Goal: Transaction & Acquisition: Subscribe to service/newsletter

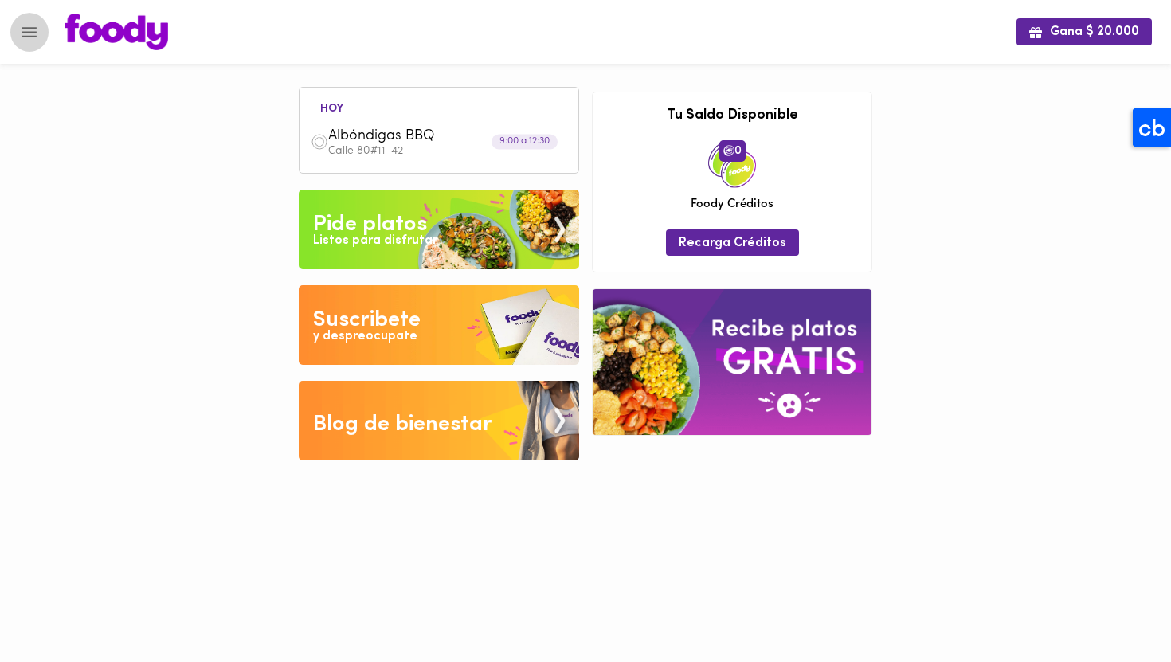
click at [18, 32] on button "Menu" at bounding box center [29, 32] width 39 height 39
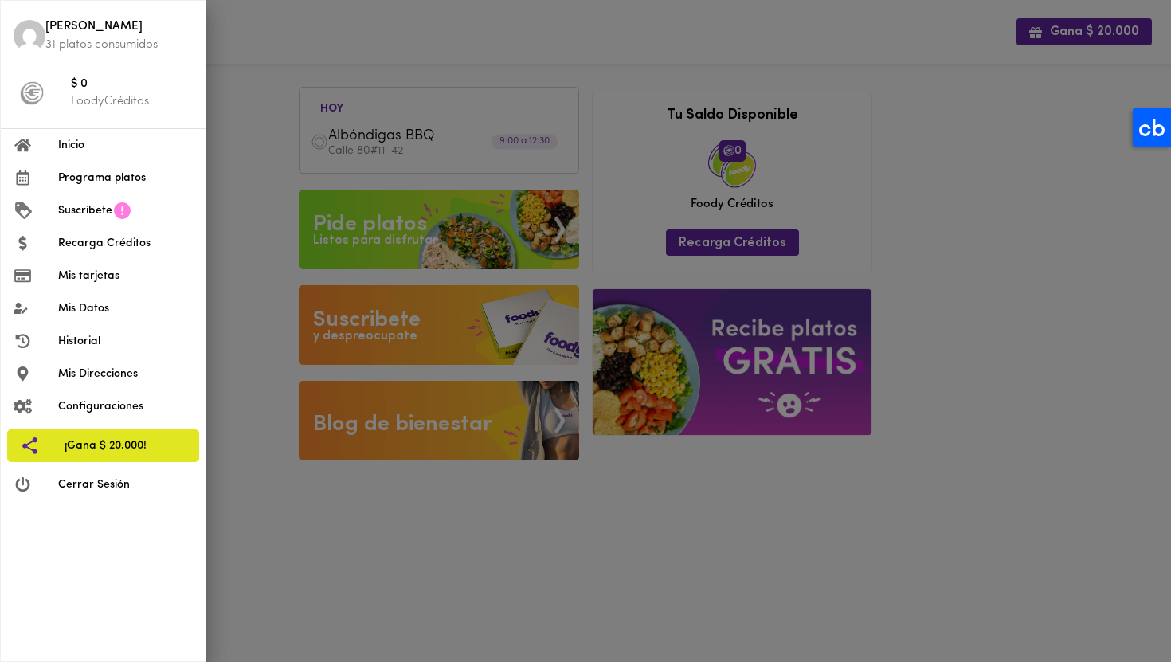
click at [112, 100] on p "FoodyCréditos" at bounding box center [132, 101] width 122 height 17
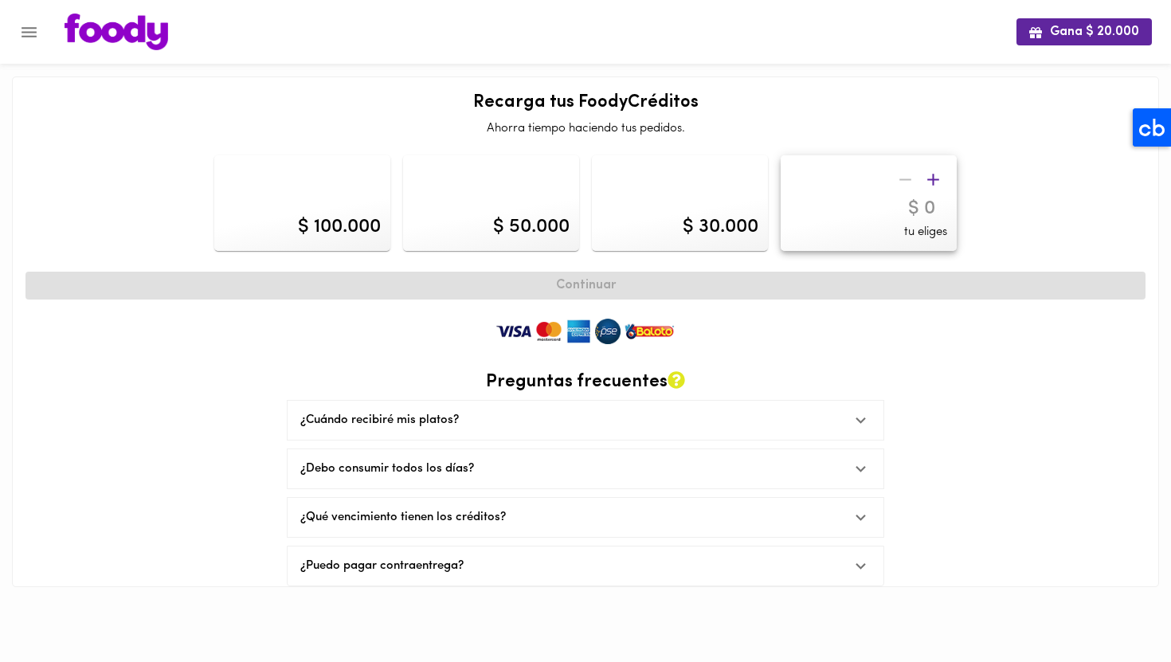
click at [379, 219] on div "$ 100.000" at bounding box center [339, 227] width 83 height 27
type input "100000"
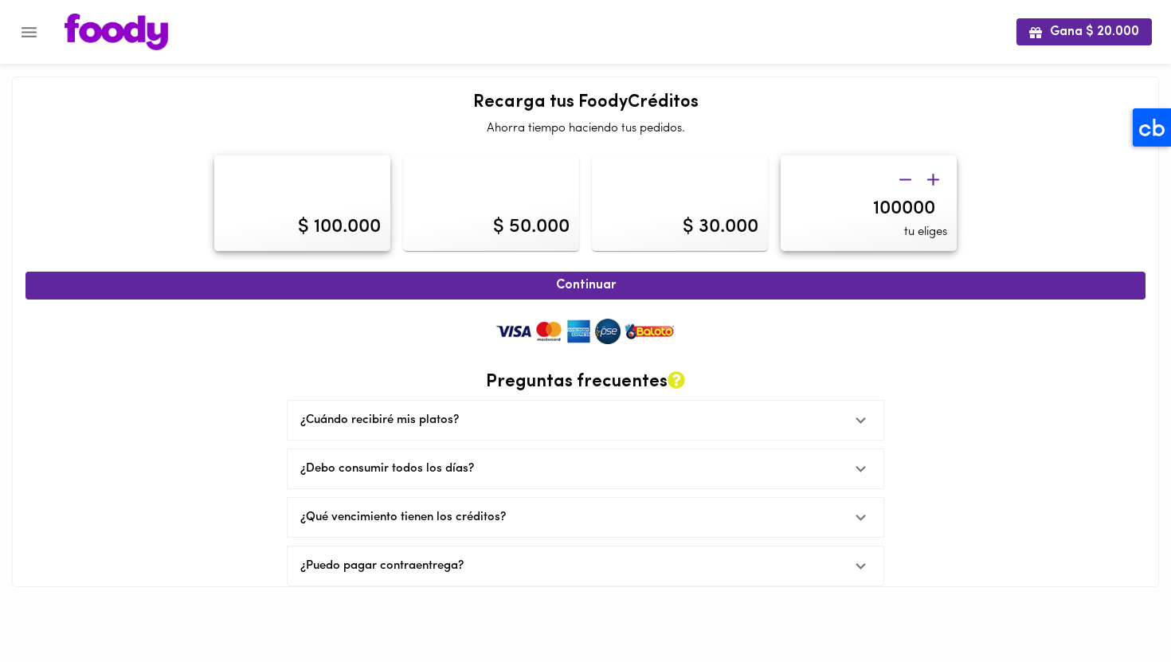
click at [14, 29] on div at bounding box center [8, 331] width 16 height 662
click at [31, 33] on icon "Menu" at bounding box center [29, 32] width 20 height 20
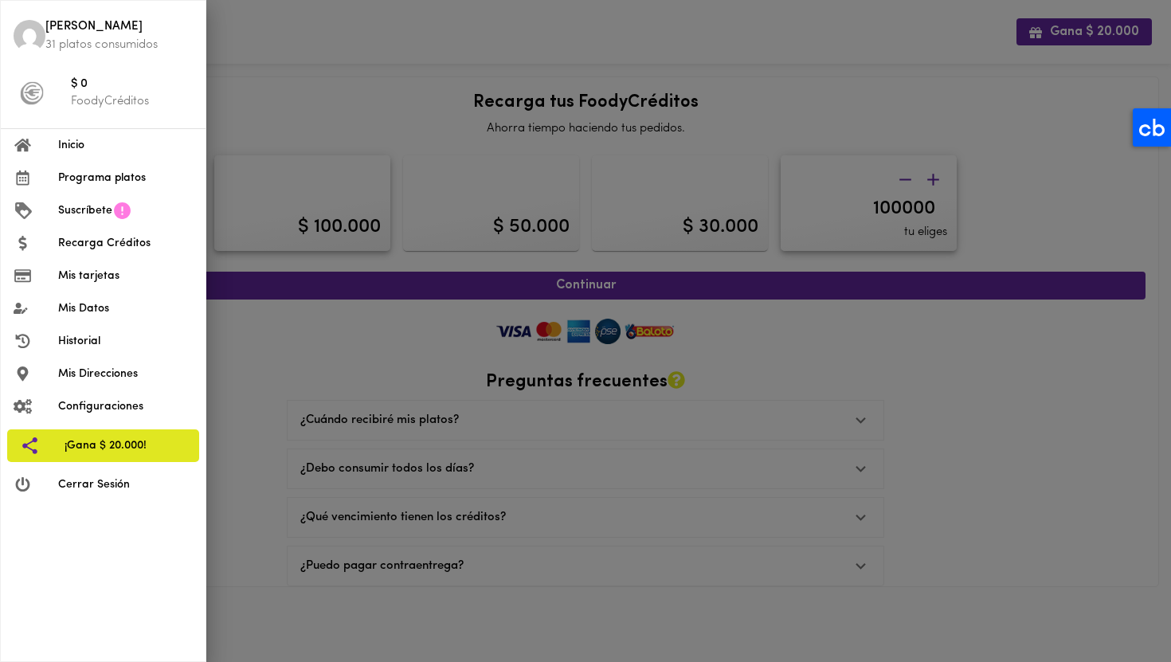
click at [93, 102] on p "FoodyCréditos" at bounding box center [132, 101] width 122 height 17
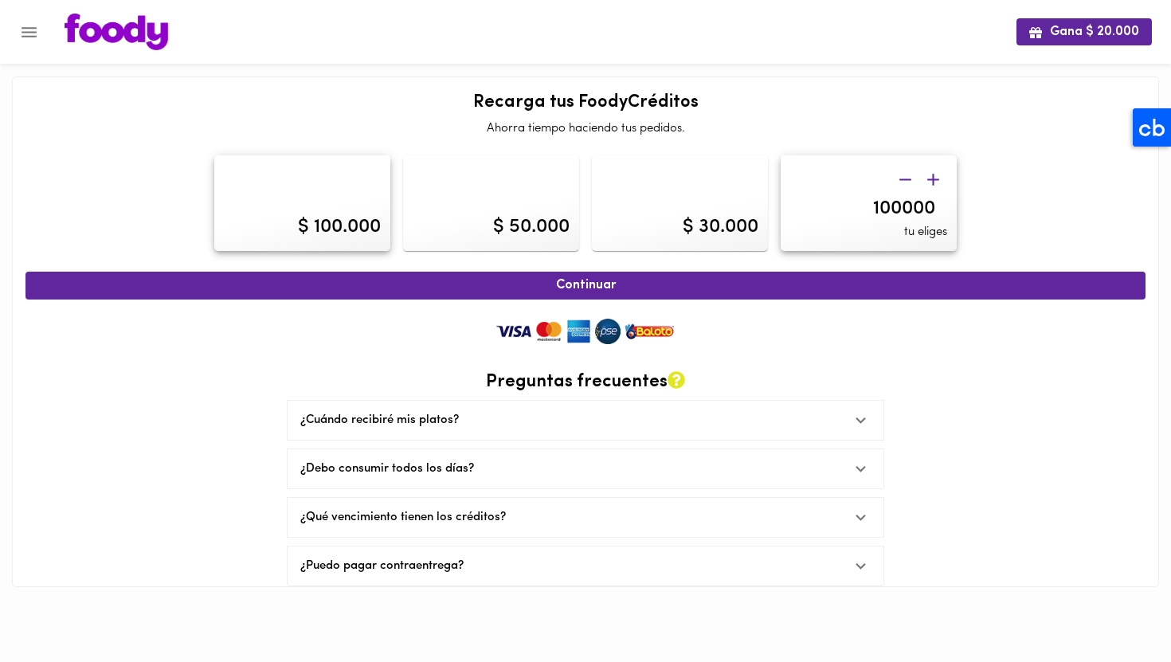
click at [36, 34] on icon "Menu" at bounding box center [29, 32] width 20 height 20
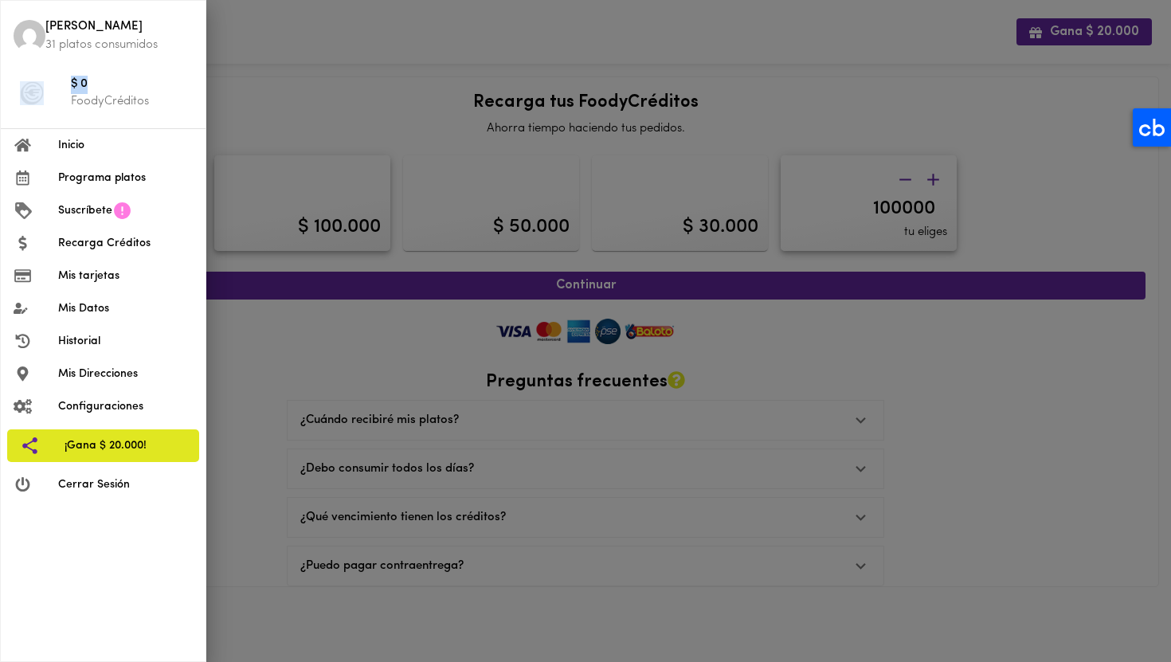
drag, startPoint x: 106, startPoint y: 81, endPoint x: 62, endPoint y: 82, distance: 43.8
click at [62, 82] on li "$ 0 FoodyCréditos" at bounding box center [103, 93] width 205 height 57
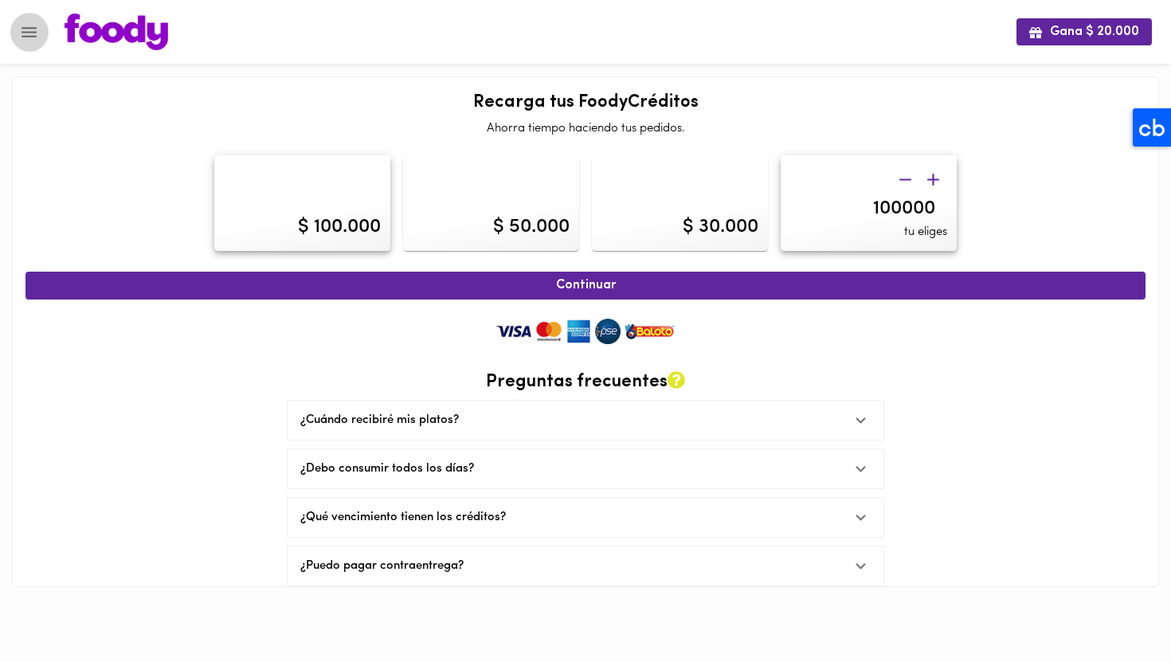
click at [30, 35] on icon "Menu" at bounding box center [29, 32] width 15 height 10
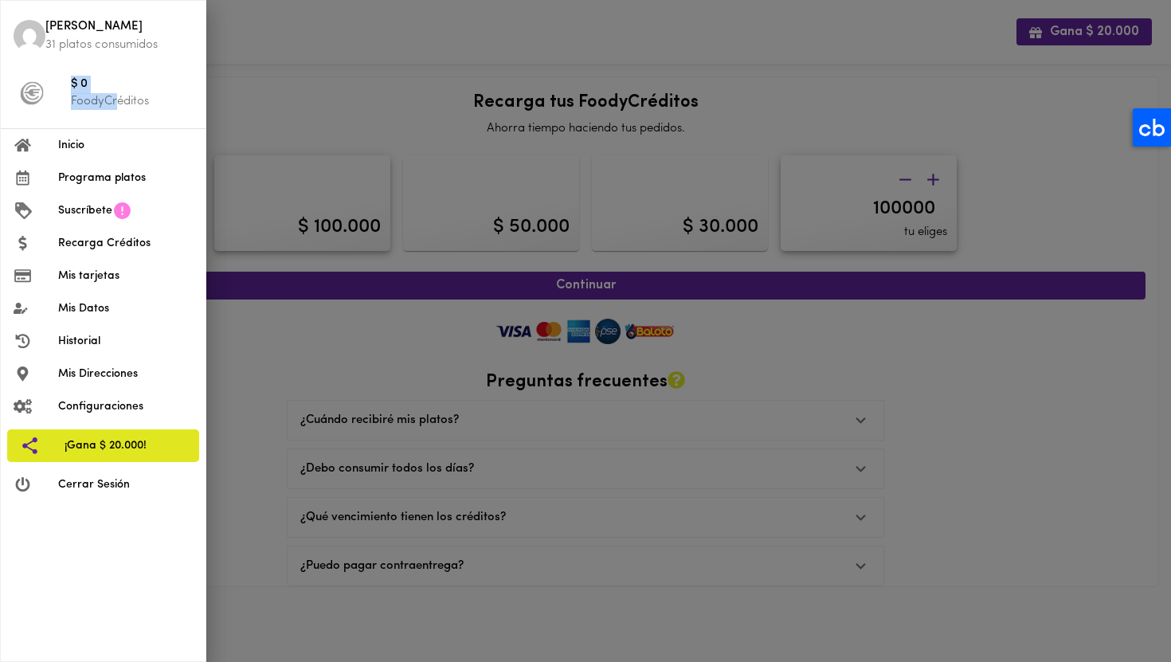
drag, startPoint x: 119, startPoint y: 101, endPoint x: 67, endPoint y: 79, distance: 56.4
click at [67, 78] on li "$ 0 FoodyCréditos" at bounding box center [103, 93] width 205 height 57
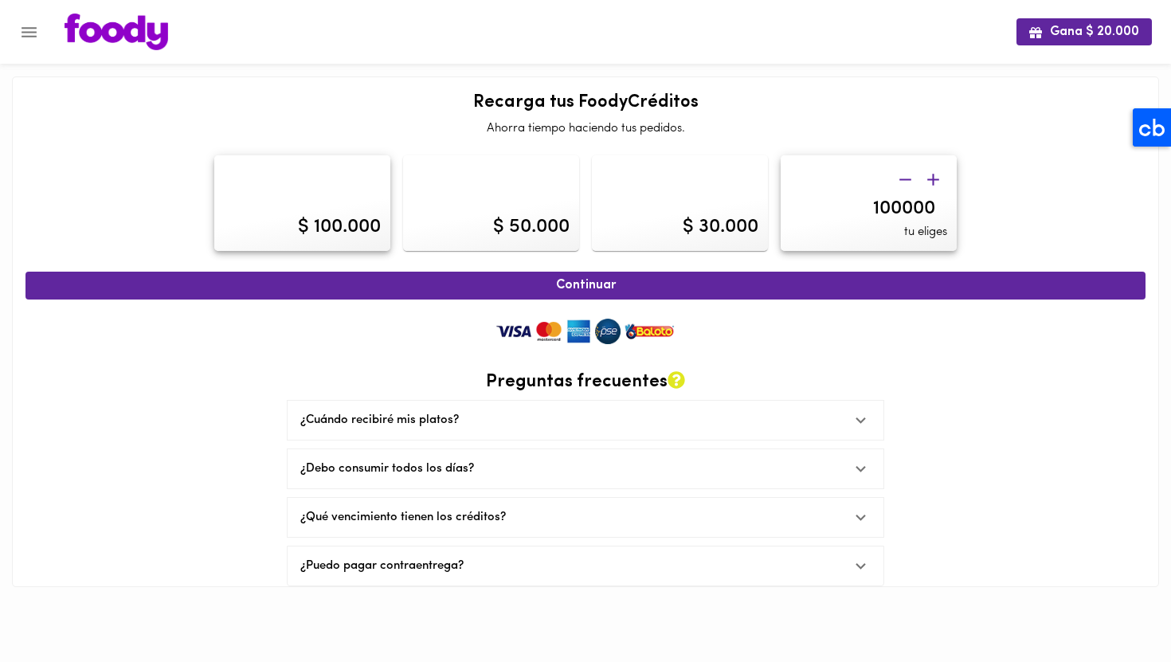
click at [26, 31] on icon "Menu" at bounding box center [29, 32] width 15 height 10
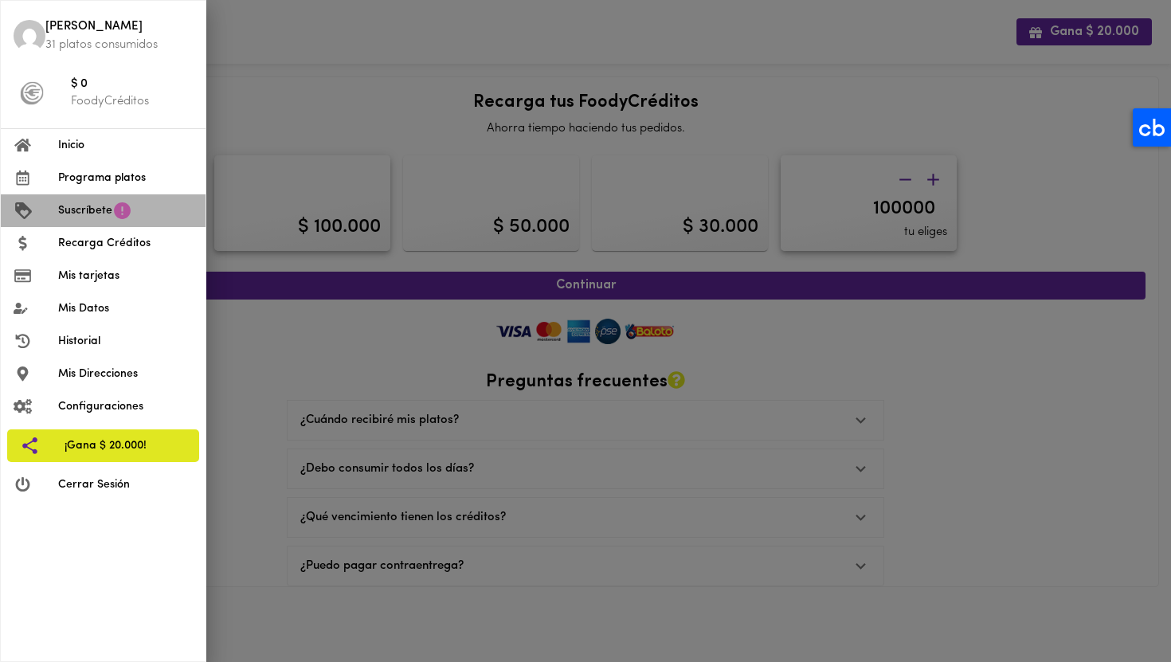
click at [99, 216] on span "Suscríbete" at bounding box center [85, 210] width 54 height 17
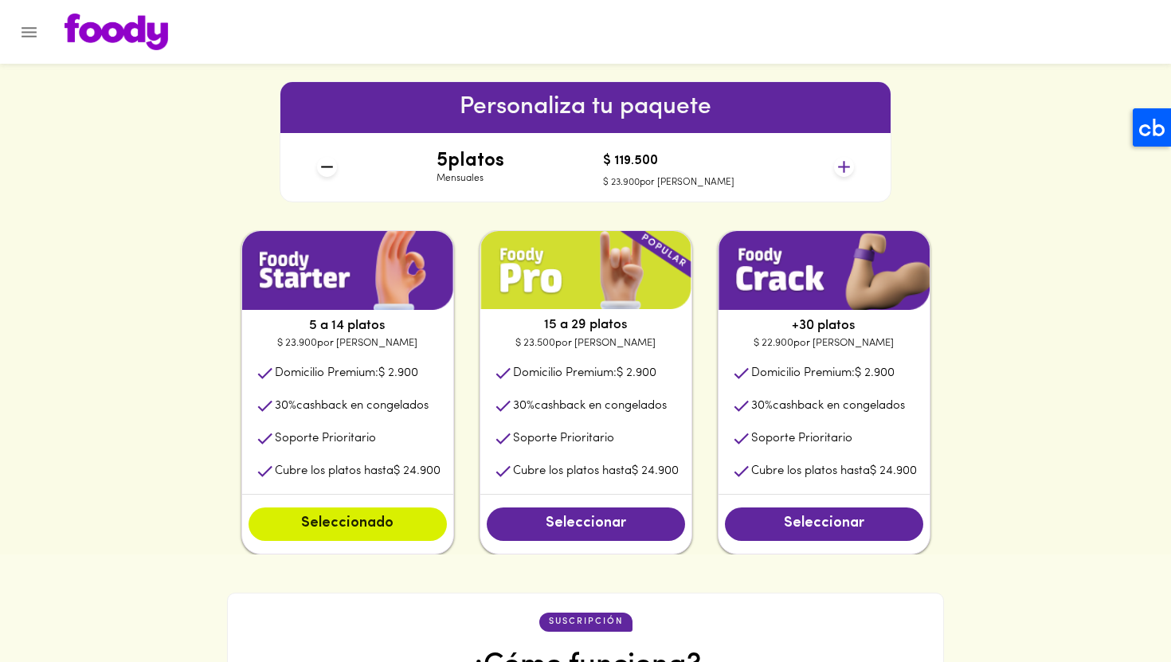
scroll to position [806, 0]
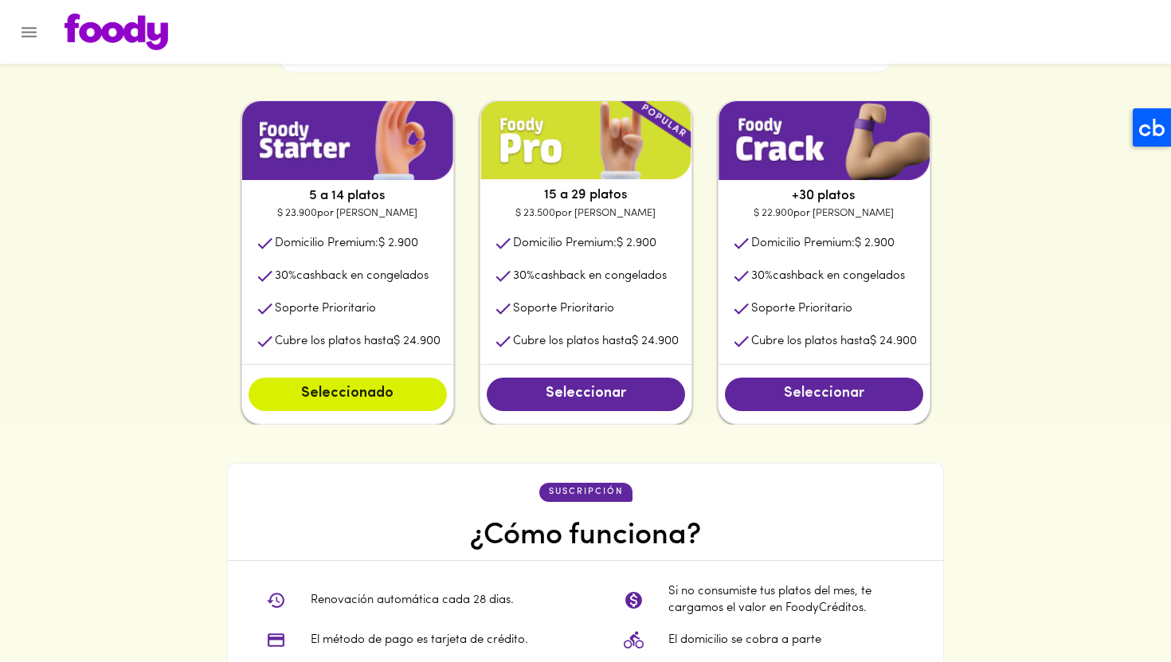
click at [849, 392] on span "Seleccionar" at bounding box center [824, 395] width 167 height 18
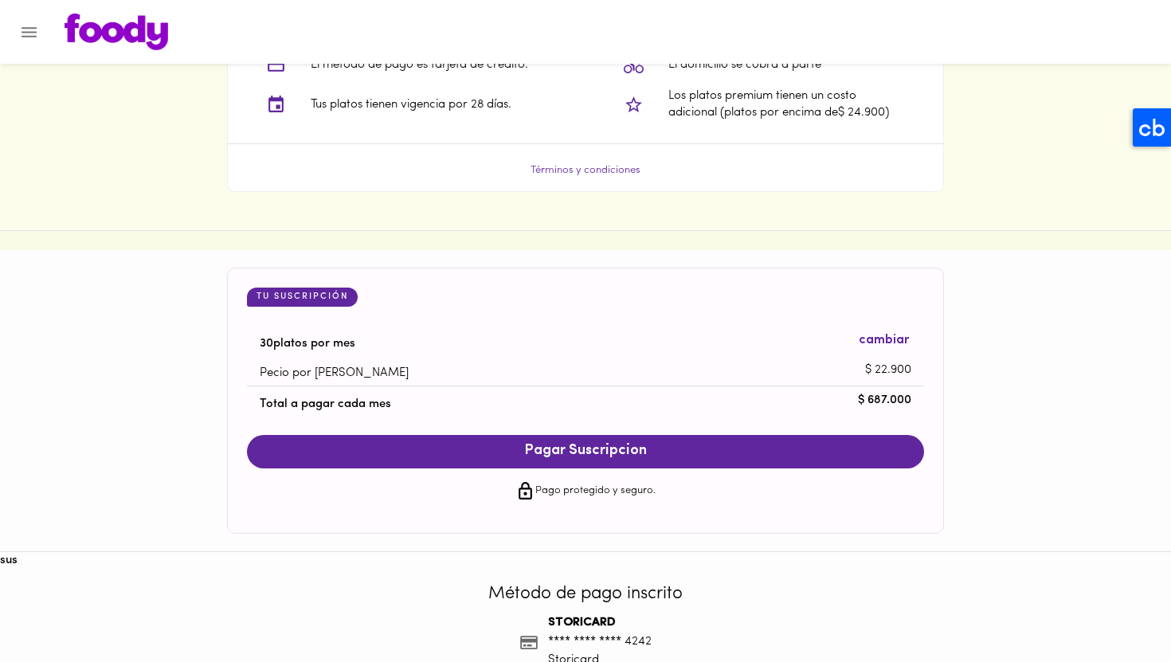
scroll to position [1420, 0]
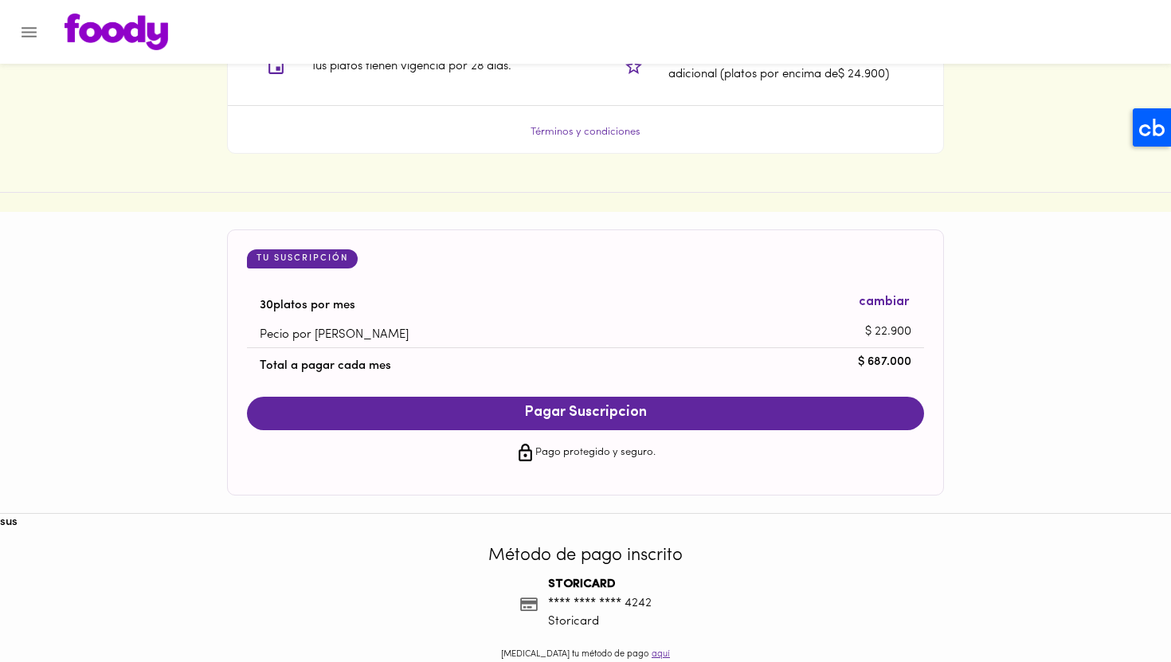
drag, startPoint x: 865, startPoint y: 361, endPoint x: 913, endPoint y: 361, distance: 48.6
click at [913, 361] on li "Total a pagar cada mes $ 687.000" at bounding box center [585, 362] width 677 height 29
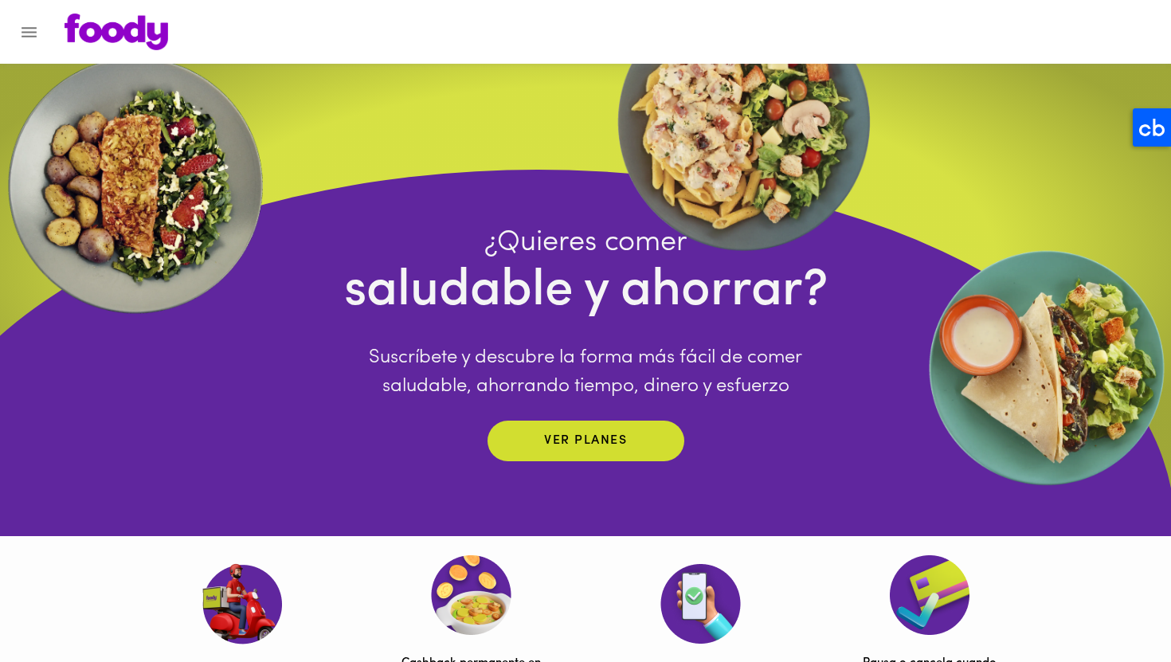
scroll to position [0, 0]
